Goal: Transaction & Acquisition: Subscribe to service/newsletter

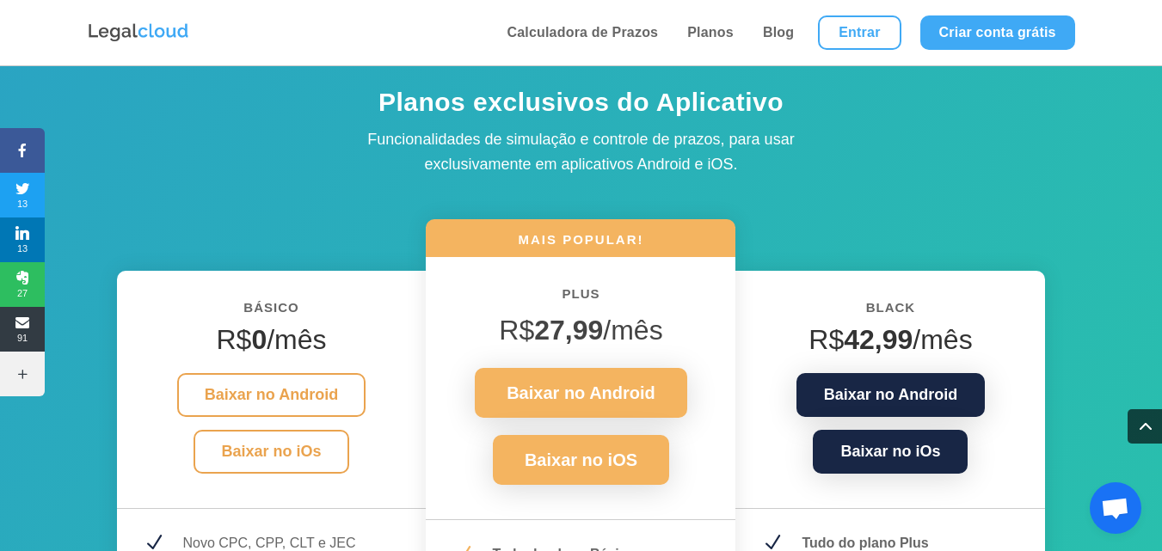
scroll to position [2467, 0]
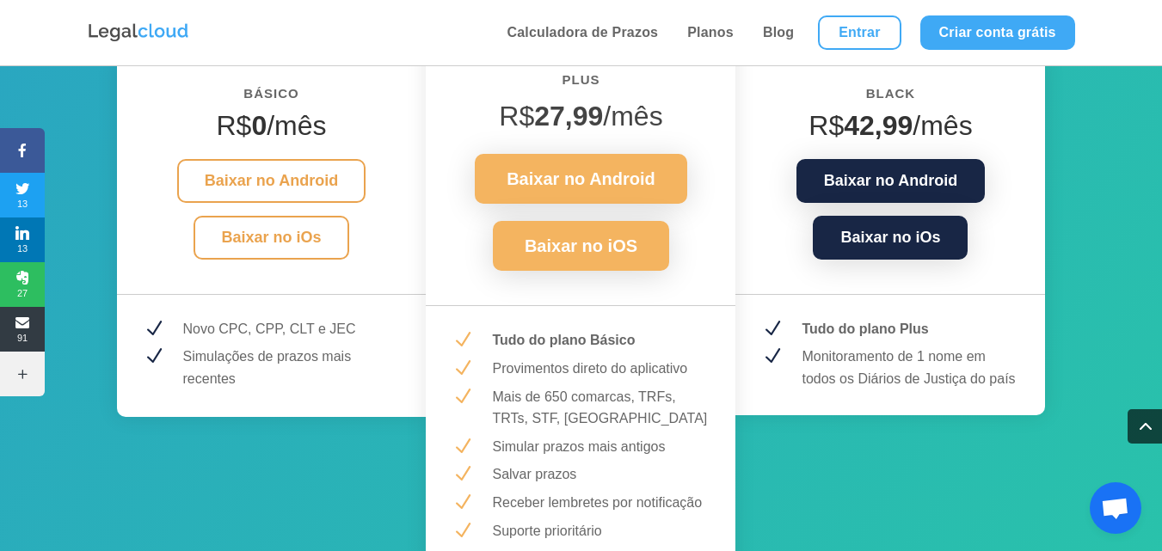
click at [972, 355] on p "Monitoramento de 1 nome em todos os Diários de Justiça do país" at bounding box center [911, 368] width 218 height 44
click at [715, 28] on link "Planos" at bounding box center [710, 32] width 57 height 65
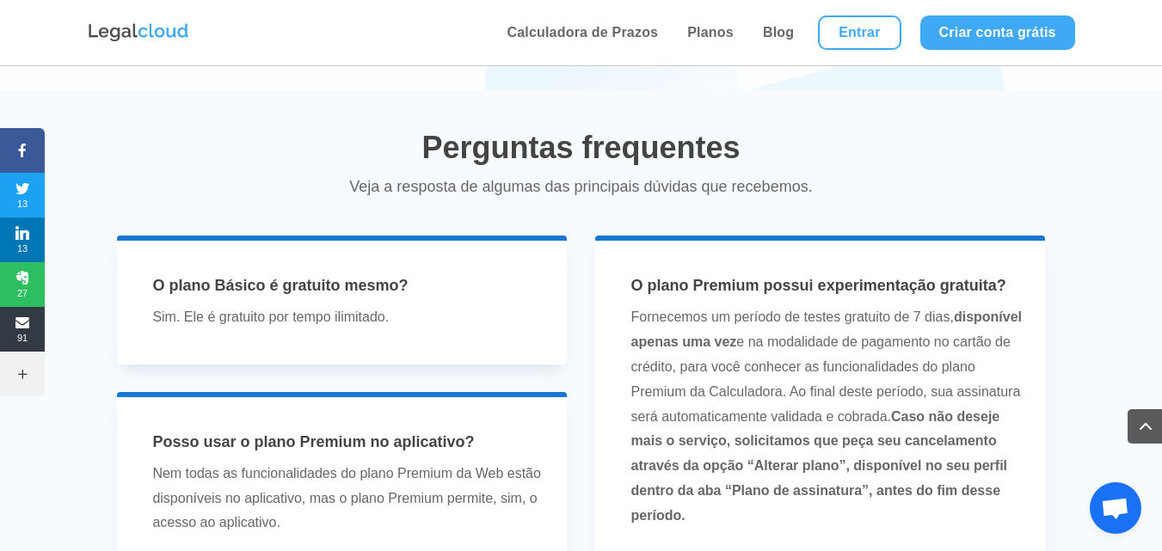
scroll to position [3670, 0]
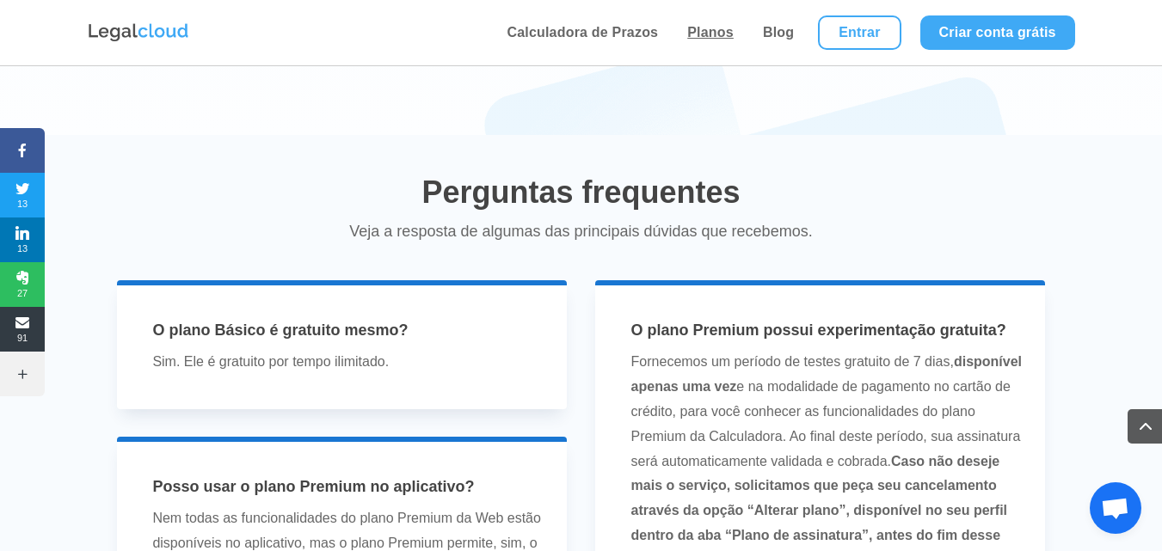
click at [718, 34] on link "Planos" at bounding box center [710, 32] width 57 height 65
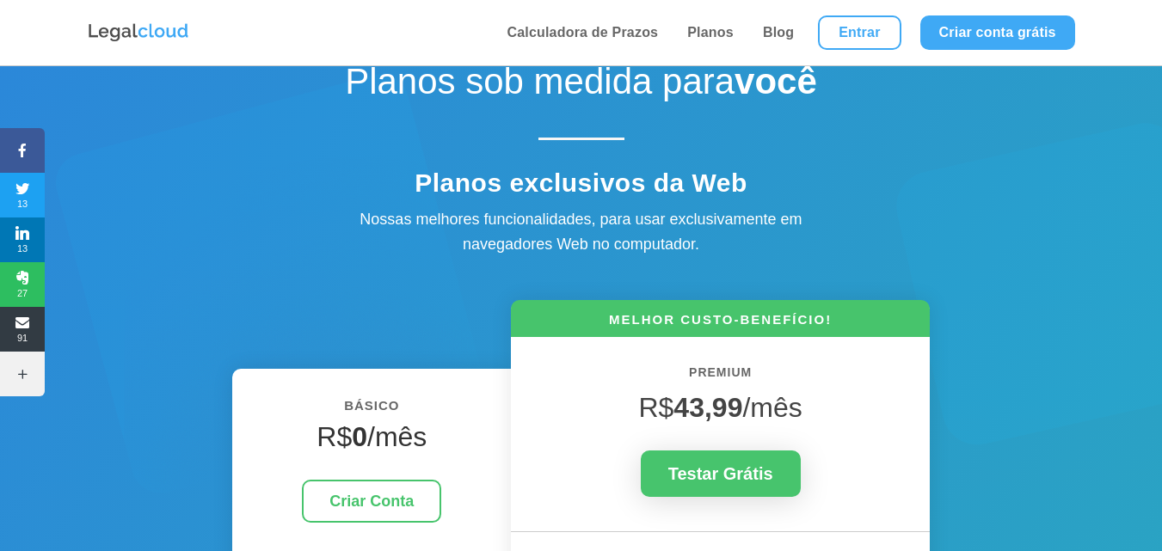
scroll to position [284, 0]
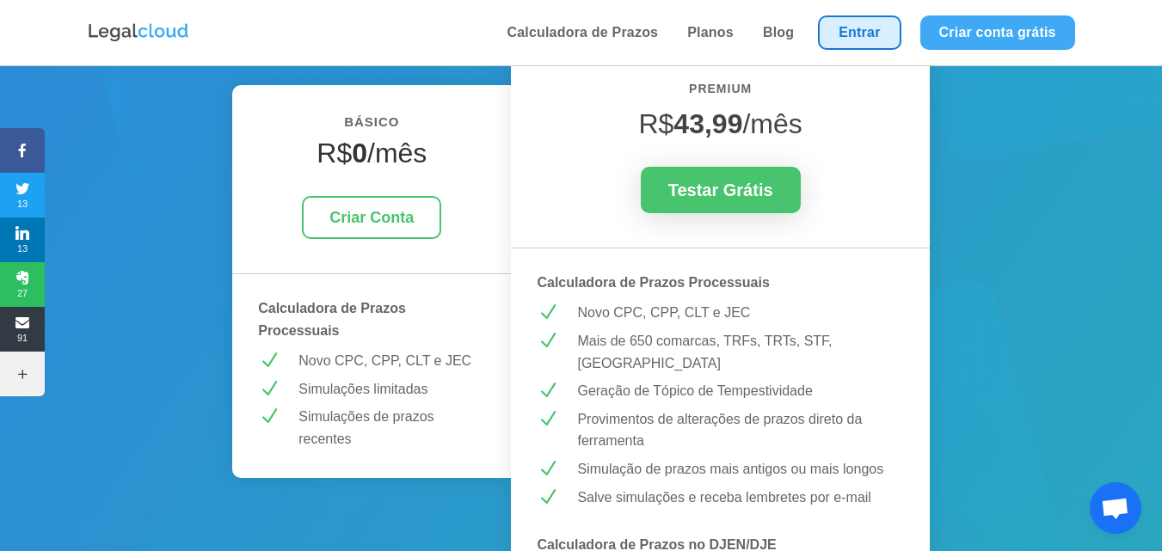
click at [867, 23] on link "Entrar" at bounding box center [859, 32] width 83 height 34
